Goal: Task Accomplishment & Management: Use online tool/utility

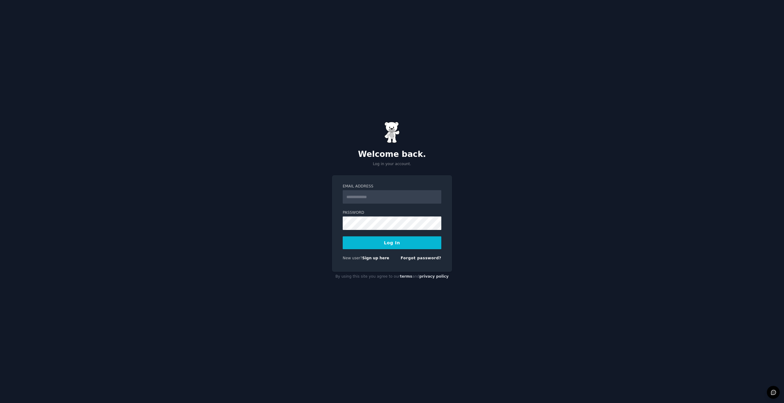
type input "**********"
click at [372, 261] on div "New user? Sign up here Forgot password?" at bounding box center [392, 260] width 99 height 8
click at [373, 260] on link "Sign up here" at bounding box center [375, 258] width 27 height 4
click at [380, 196] on input "**********" at bounding box center [392, 196] width 99 height 13
click at [382, 197] on input "**********" at bounding box center [392, 196] width 99 height 13
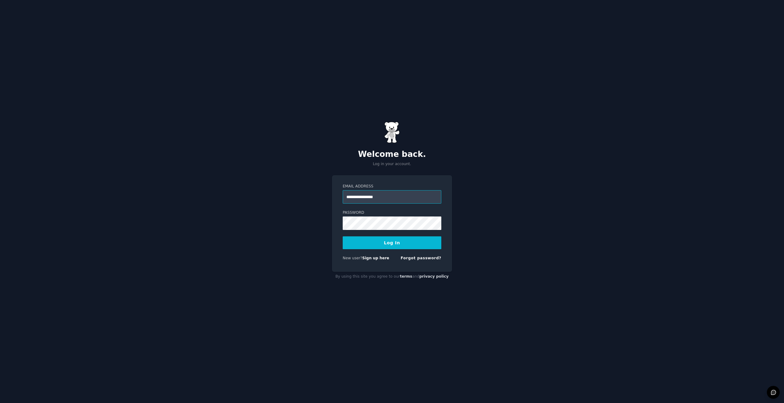
click at [382, 197] on input "**********" at bounding box center [392, 196] width 99 height 13
type input "**********"
click at [356, 242] on button "Log In" at bounding box center [392, 243] width 99 height 13
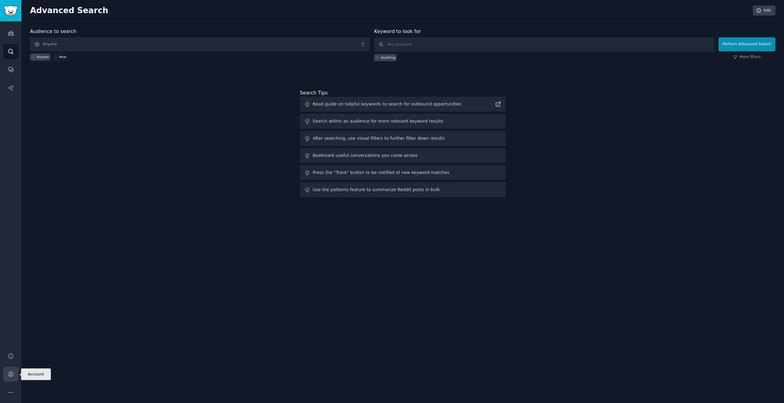
click at [13, 375] on icon "Sidebar" at bounding box center [11, 374] width 6 height 6
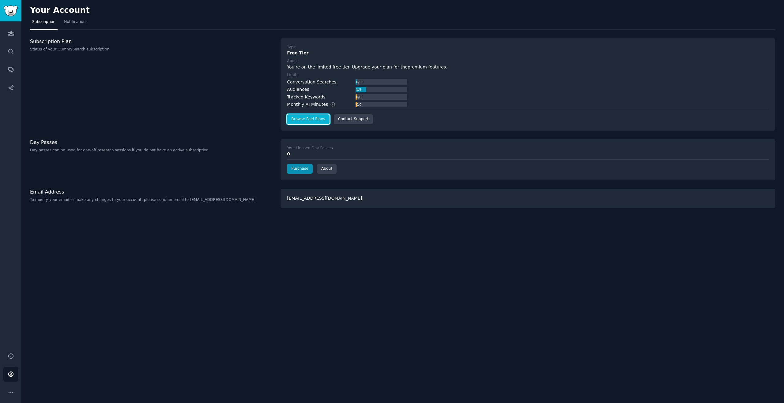
click at [305, 121] on link "Browse Paid Plans" at bounding box center [308, 119] width 42 height 10
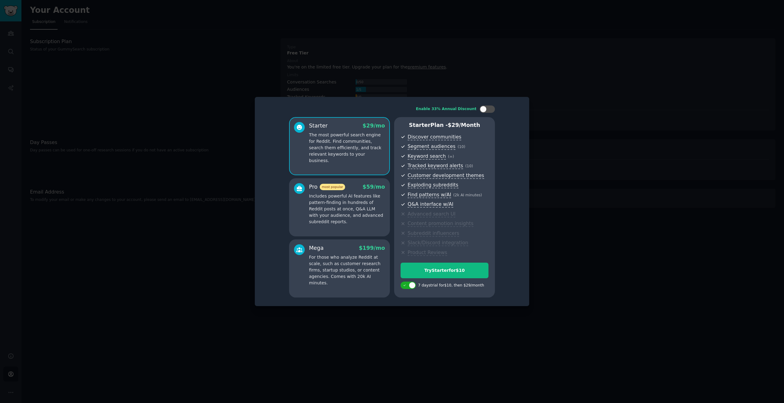
click at [592, 161] on div at bounding box center [392, 201] width 784 height 403
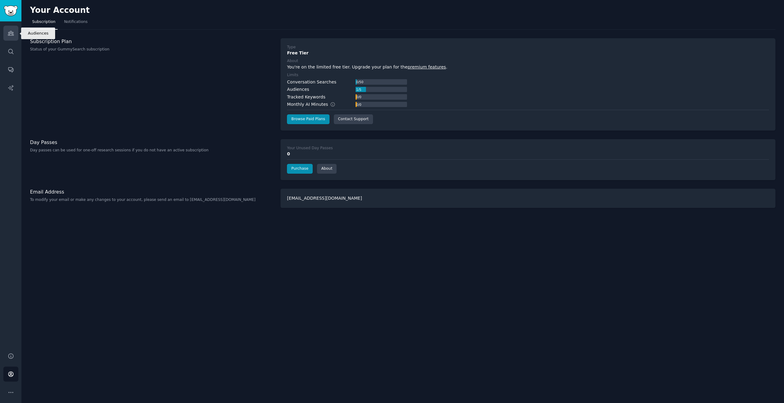
click at [16, 36] on link "Audiences" at bounding box center [10, 33] width 15 height 15
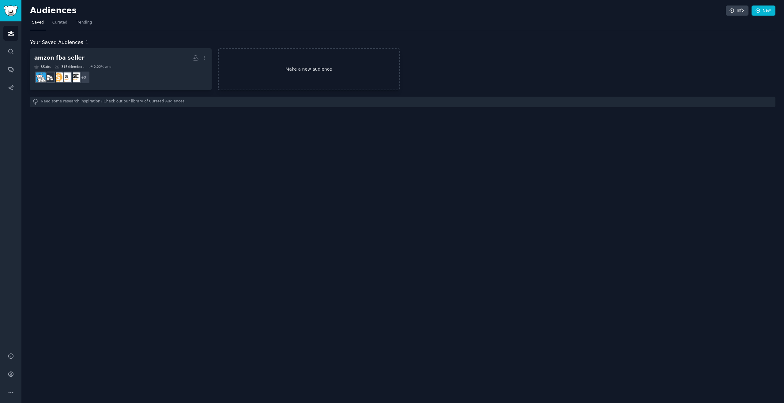
click at [301, 82] on link "Make a new audience" at bounding box center [309, 69] width 182 height 42
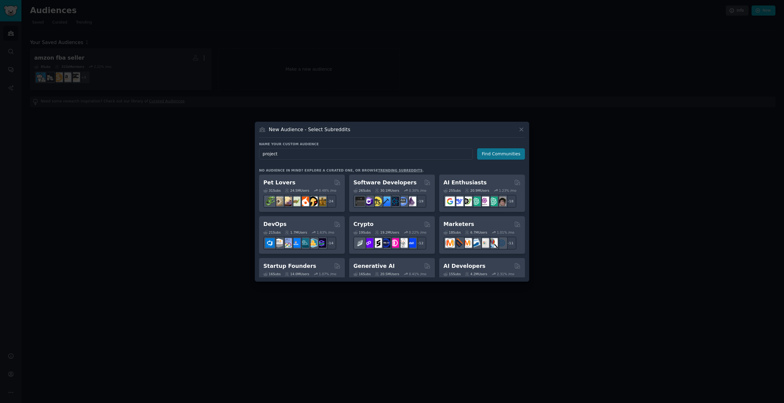
type input "project"
click at [508, 158] on button "Find Communities" at bounding box center [501, 153] width 48 height 11
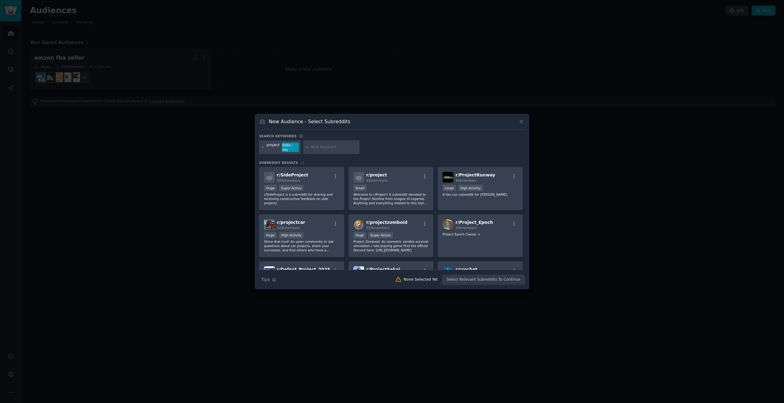
click at [276, 148] on div "project" at bounding box center [273, 148] width 13 height 10
click at [264, 148] on icon at bounding box center [262, 147] width 3 height 3
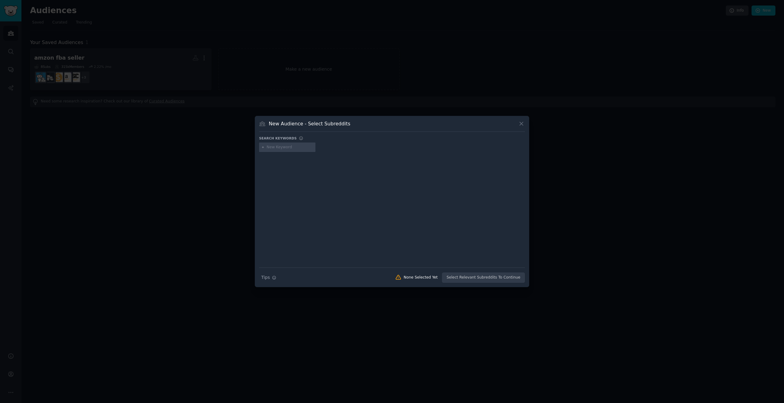
click at [296, 149] on input "text" at bounding box center [290, 148] width 47 height 6
click at [525, 121] on div "New Audience - Select Subreddits Search keywords Try a 2-4 keywords your audien…" at bounding box center [392, 202] width 274 height 172
click at [524, 121] on icon at bounding box center [521, 124] width 6 height 6
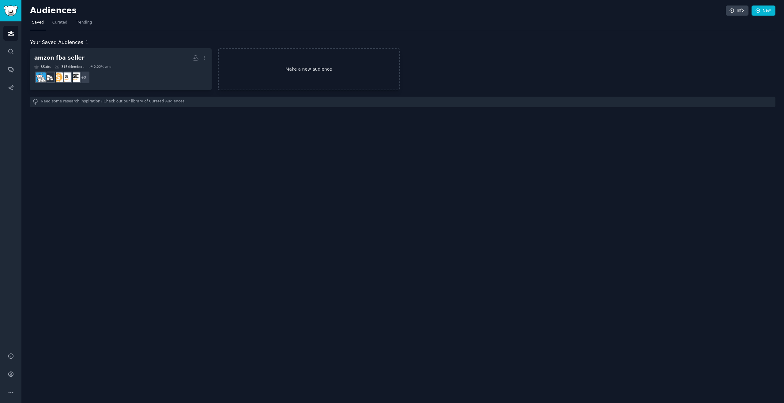
click at [258, 67] on link "Make a new audience" at bounding box center [309, 69] width 182 height 42
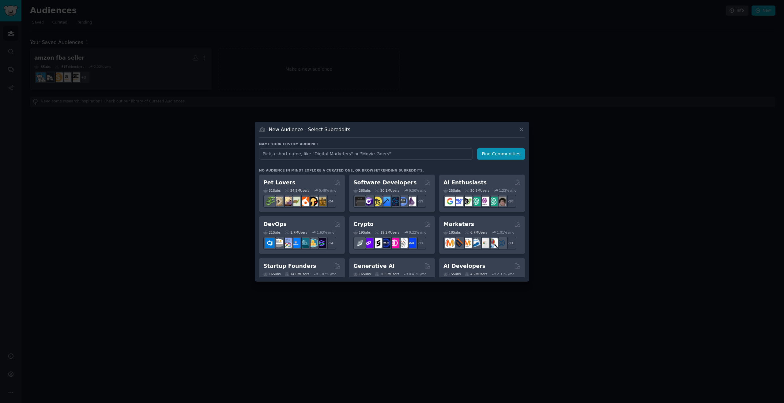
click at [361, 153] on input "text" at bounding box center [366, 153] width 214 height 11
type input "project manager"
click at [492, 156] on button "Find Communities" at bounding box center [501, 153] width 48 height 11
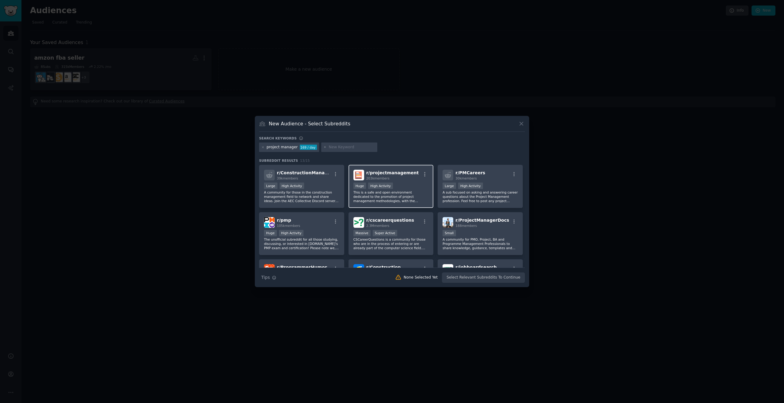
click at [384, 189] on div "Huge High Activity" at bounding box center [390, 187] width 75 height 8
click at [320, 225] on div "r/ pmp 105k members" at bounding box center [301, 222] width 75 height 11
click at [469, 193] on p "A sub focused on asking and answering career questions about the Project Manage…" at bounding box center [479, 196] width 75 height 13
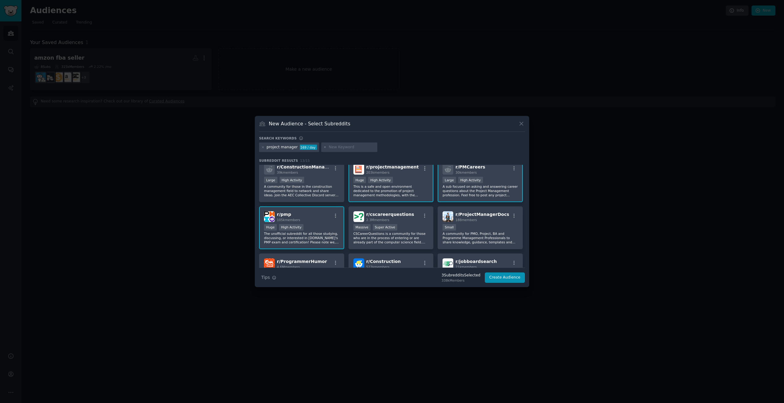
scroll to position [3, 0]
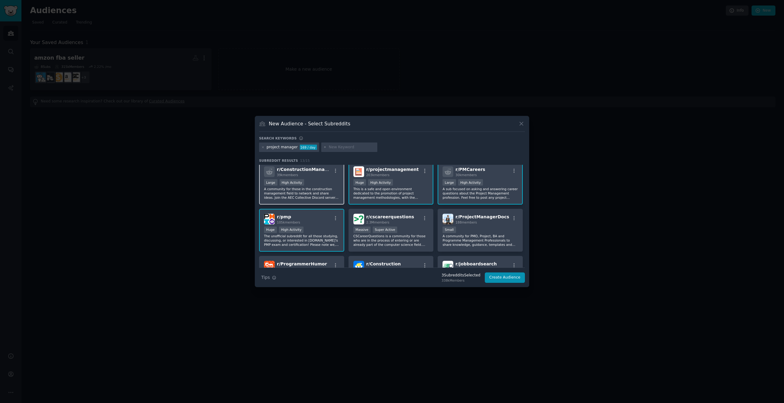
click at [316, 187] on p "A community for those in the construction management field to network and share…" at bounding box center [301, 193] width 75 height 13
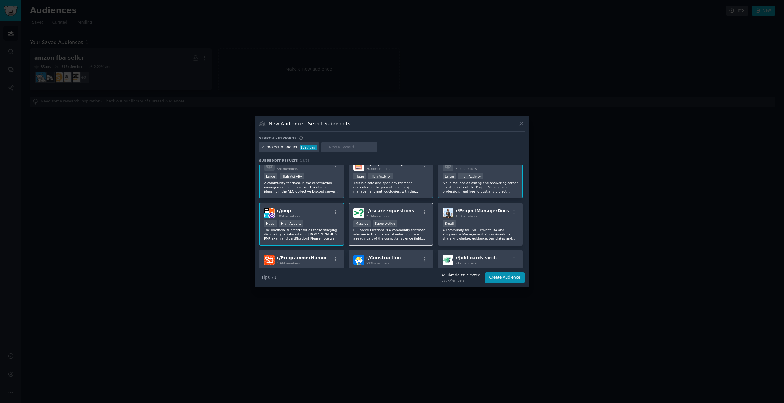
scroll to position [0, 0]
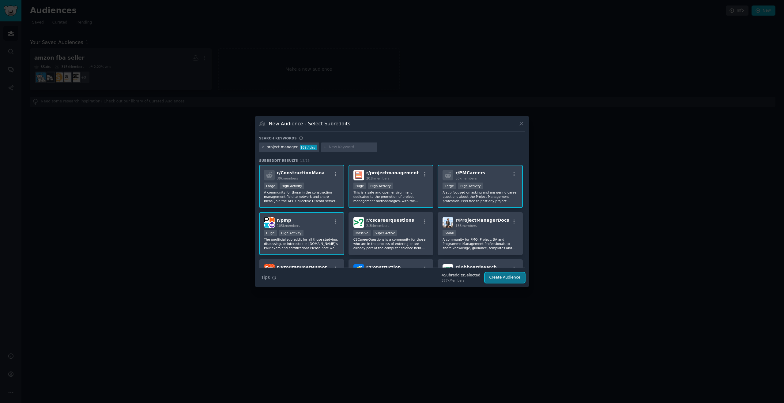
click at [499, 280] on button "Create Audience" at bounding box center [505, 278] width 40 height 10
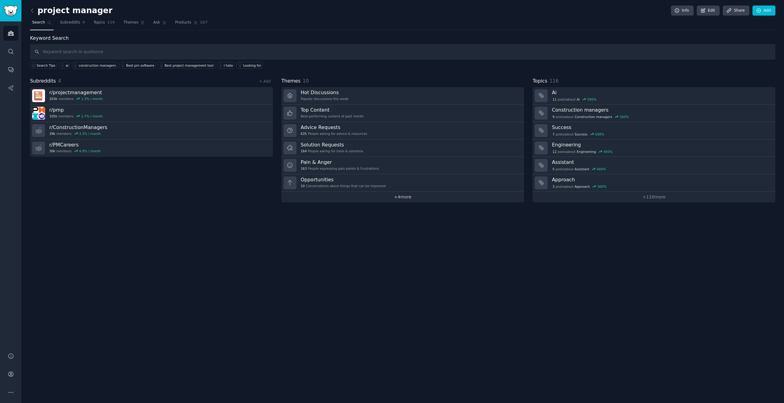
click at [400, 196] on link "+ 4 more" at bounding box center [402, 197] width 243 height 11
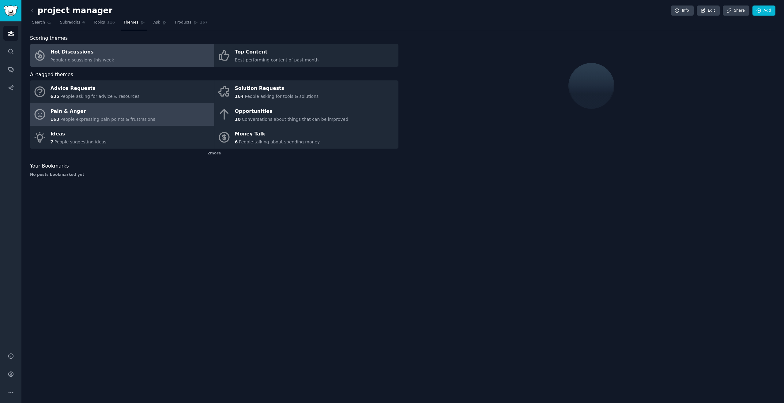
click at [79, 114] on div "Pain & Anger" at bounding box center [103, 112] width 105 height 10
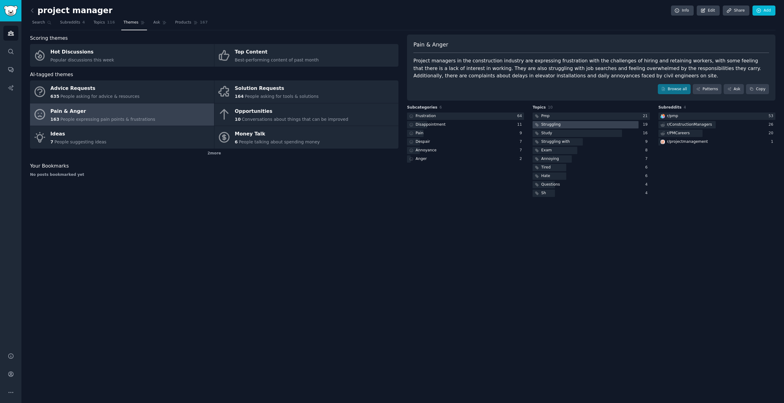
click at [547, 122] on div "Struggling" at bounding box center [550, 125] width 19 height 6
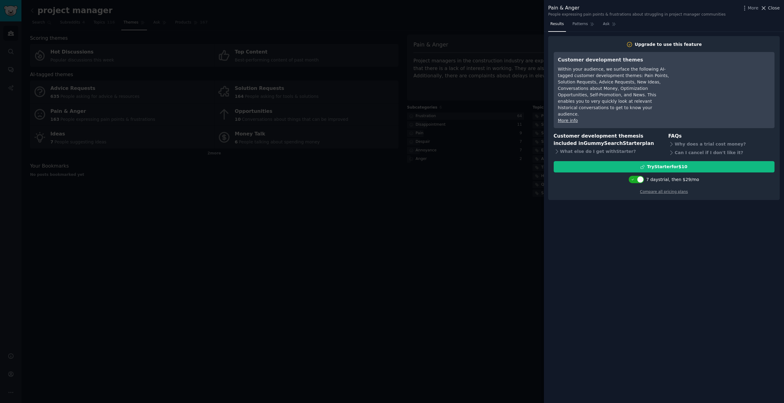
click at [777, 8] on span "Close" at bounding box center [774, 8] width 12 height 6
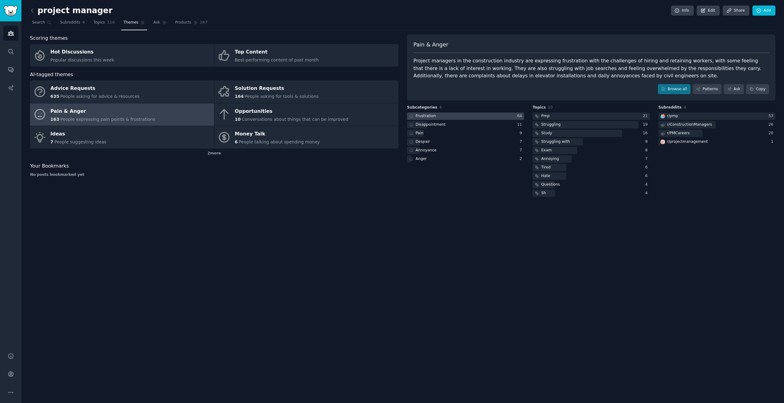
click at [463, 119] on div at bounding box center [465, 117] width 117 height 8
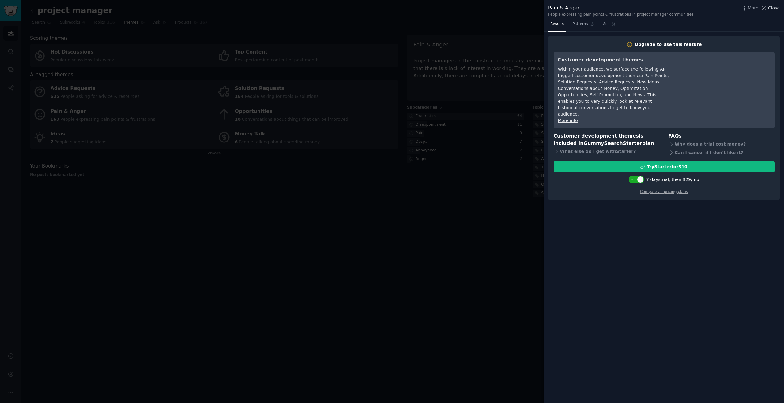
click at [765, 8] on icon at bounding box center [763, 8] width 6 height 6
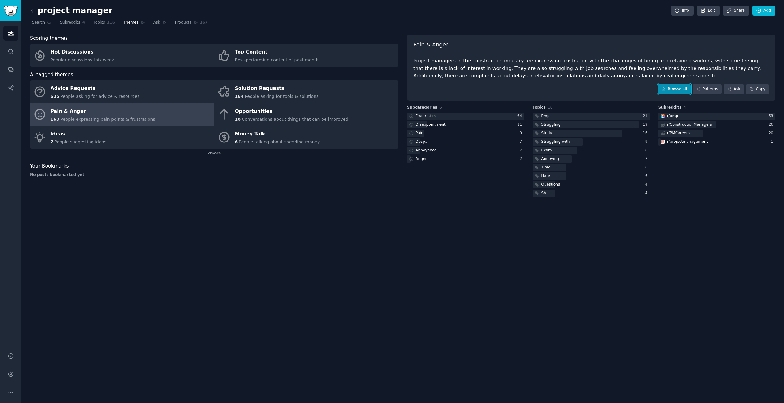
click at [680, 88] on link "Browse all" at bounding box center [673, 89] width 33 height 10
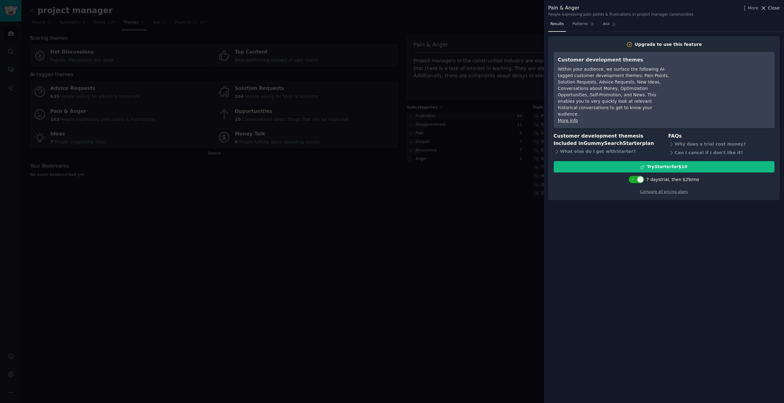
click at [777, 9] on span "Close" at bounding box center [774, 8] width 12 height 6
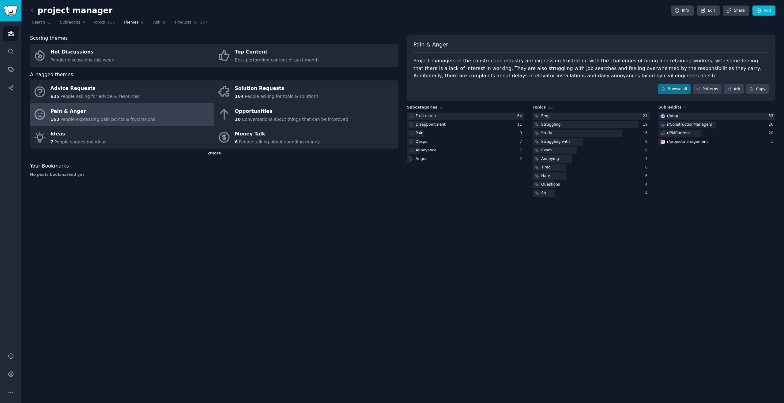
click at [211, 152] on div "2 more" at bounding box center [214, 154] width 368 height 10
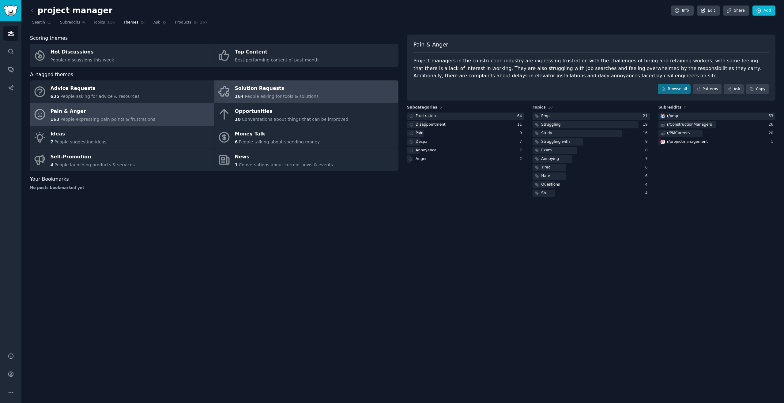
click at [279, 96] on span "People asking for tools & solutions" at bounding box center [282, 96] width 74 height 5
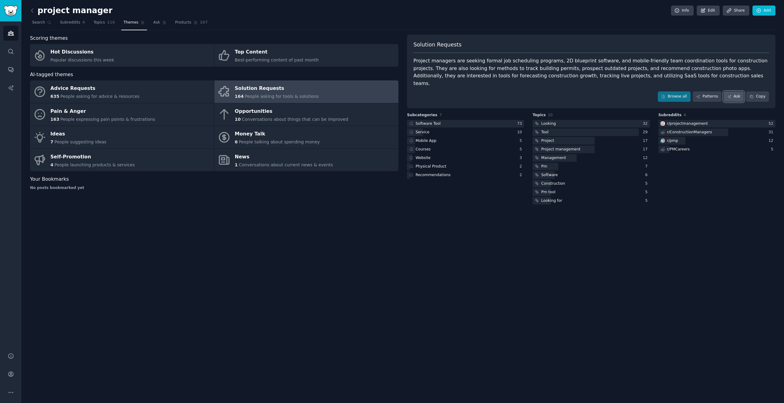
click at [727, 92] on link "Ask" at bounding box center [733, 97] width 20 height 10
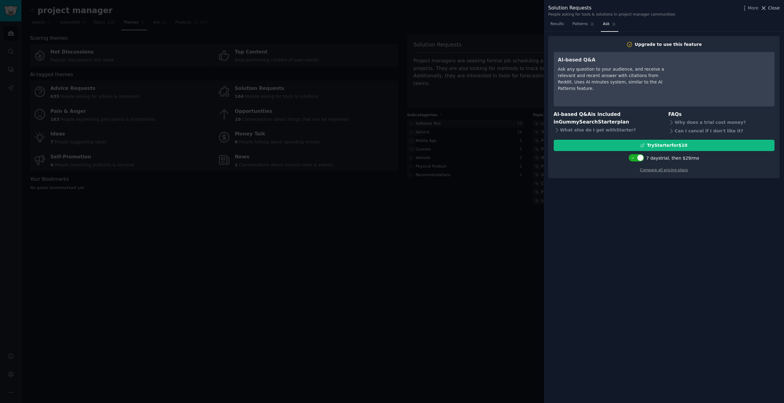
click at [769, 6] on span "Close" at bounding box center [774, 8] width 12 height 6
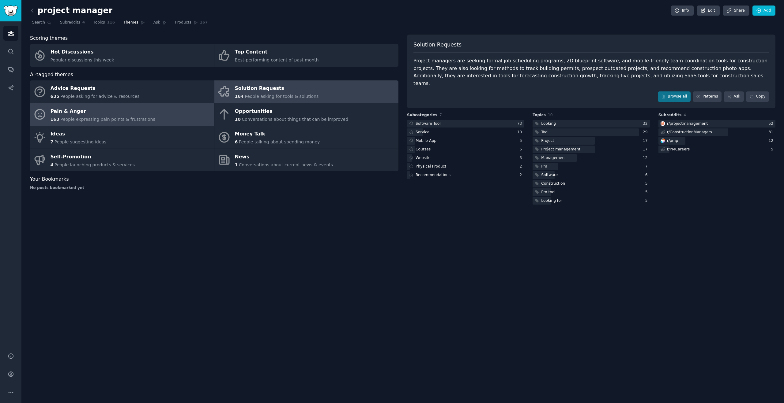
click at [68, 114] on div "Pain & Anger" at bounding box center [103, 112] width 105 height 10
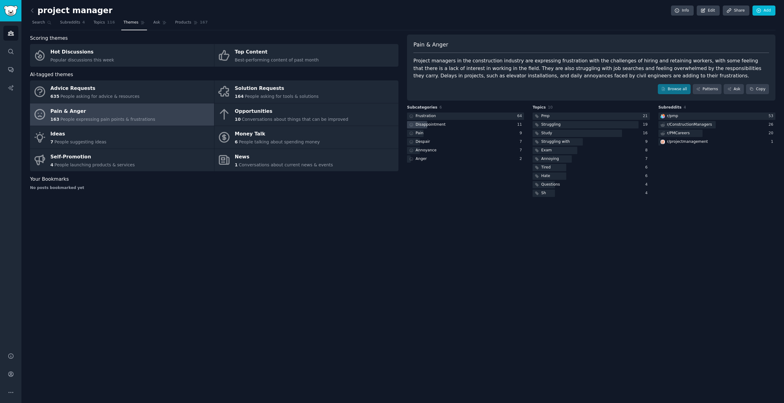
click at [427, 127] on div "Disappointment" at bounding box center [426, 125] width 39 height 8
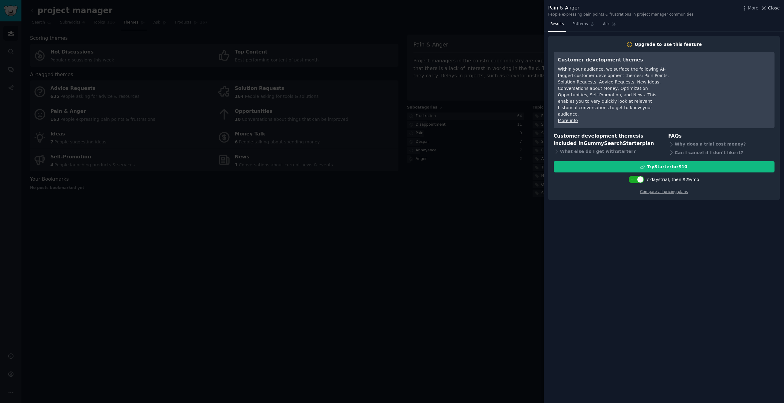
click at [773, 11] on span "Close" at bounding box center [774, 8] width 12 height 6
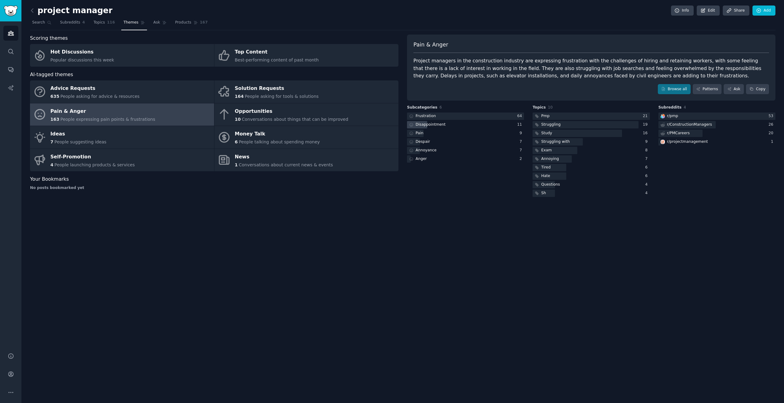
click at [507, 124] on div "Disappointment" at bounding box center [465, 125] width 117 height 8
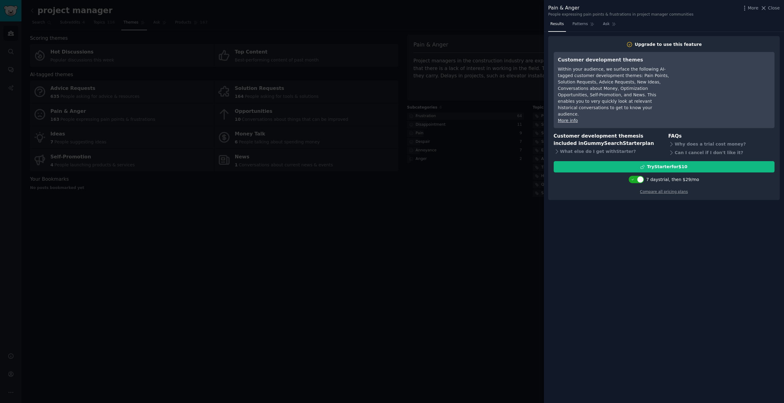
click at [774, 12] on div "Pain & Anger People expressing pain points & frustrations in project manager co…" at bounding box center [663, 10] width 231 height 13
click at [773, 7] on span "Close" at bounding box center [774, 8] width 12 height 6
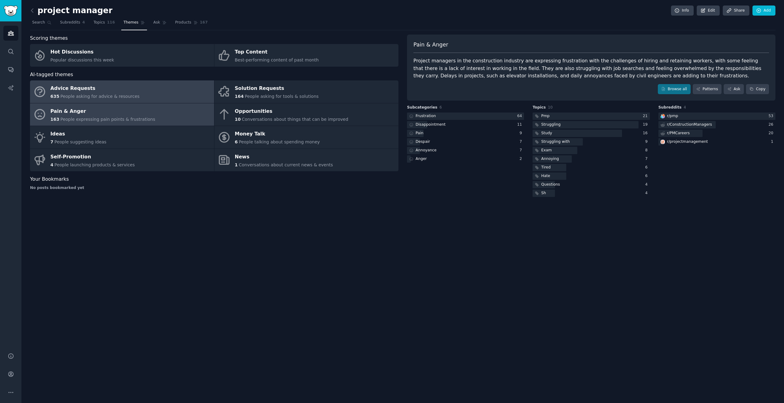
click at [125, 94] on span "People asking for advice & resources" at bounding box center [99, 96] width 79 height 5
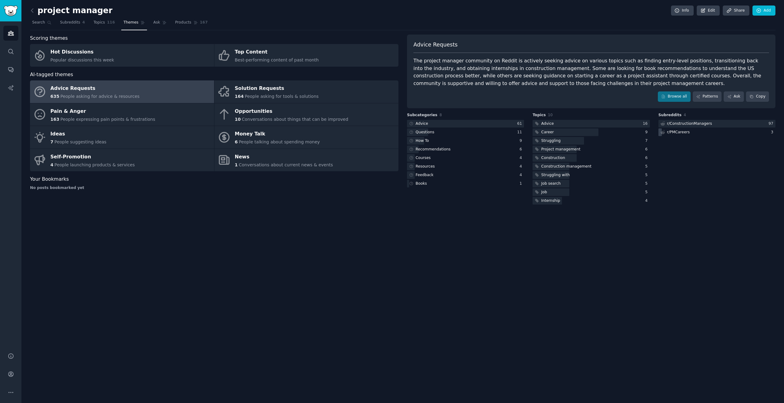
click at [688, 133] on div "r/ PMCareers" at bounding box center [674, 133] width 32 height 8
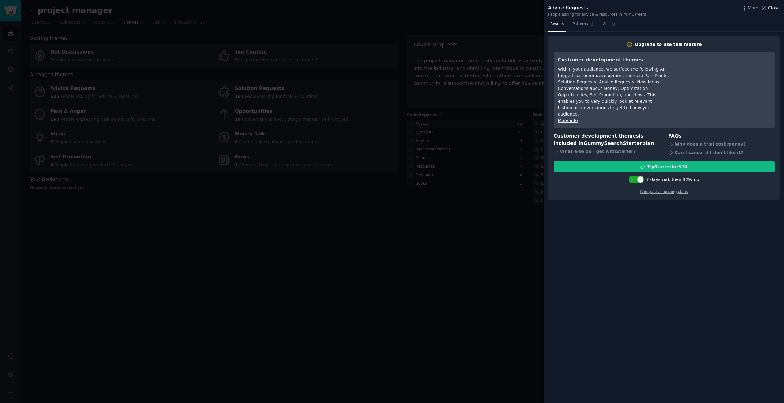
click at [772, 7] on span "Close" at bounding box center [774, 8] width 12 height 6
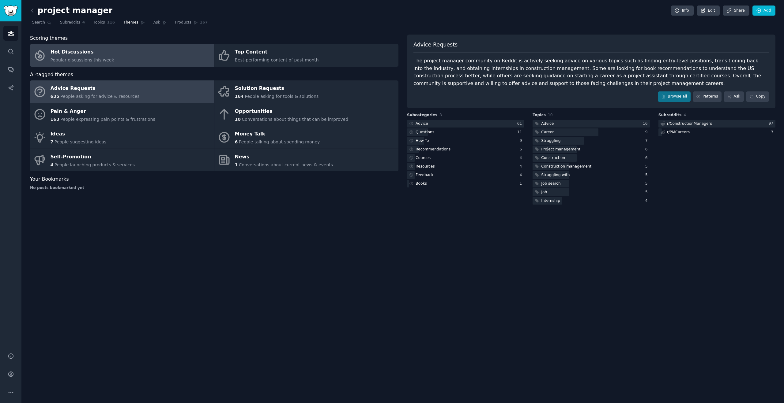
click at [124, 61] on link "Hot Discussions Popular discussions this week" at bounding box center [122, 55] width 184 height 23
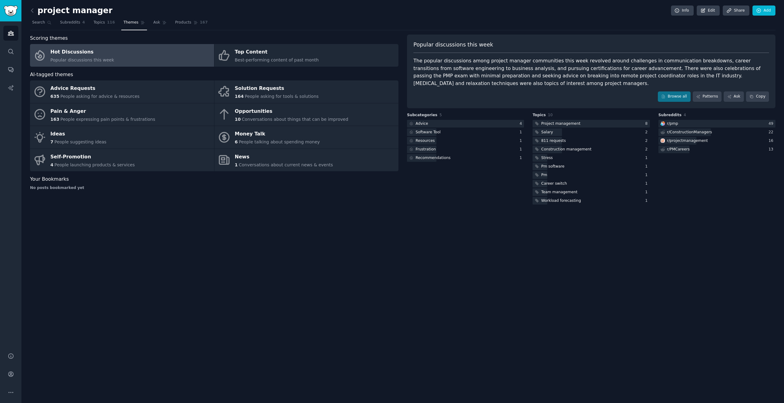
click at [672, 88] on div "Popular discussions this week The popular discussions among project manager com…" at bounding box center [591, 72] width 368 height 74
